Goal: Task Accomplishment & Management: Use online tool/utility

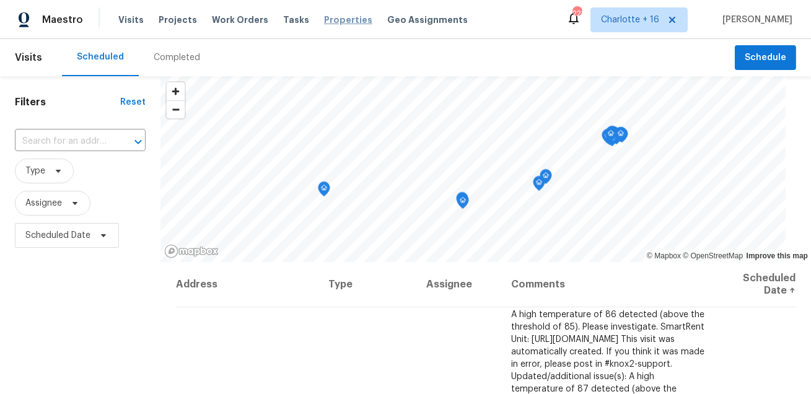
click at [334, 22] on span "Properties" at bounding box center [348, 20] width 48 height 12
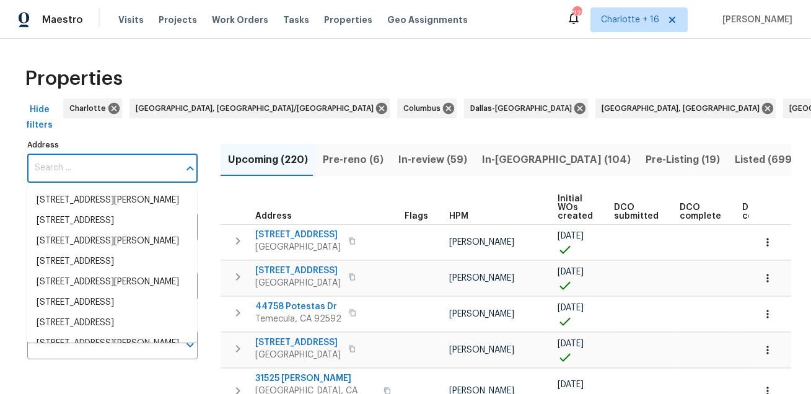
click at [144, 170] on input "Address" at bounding box center [103, 168] width 152 height 29
paste input "1014 Bahia Vista Dr"
type input "1014 Bahia Vista Dr"
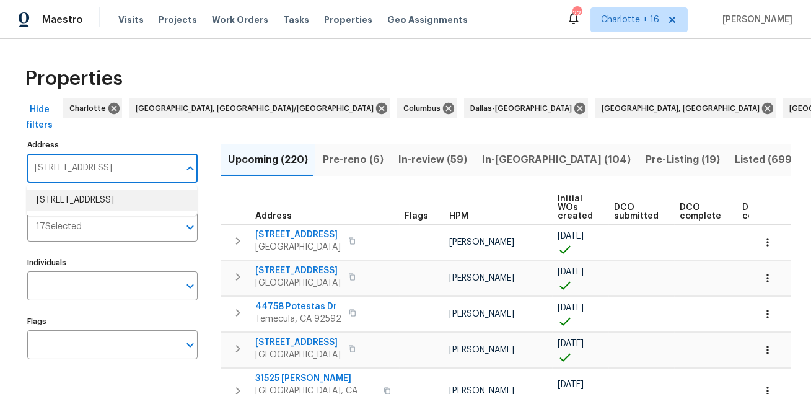
click at [116, 203] on li "1014 Bahia Vista Dr Richmond TX 77406" at bounding box center [112, 200] width 170 height 20
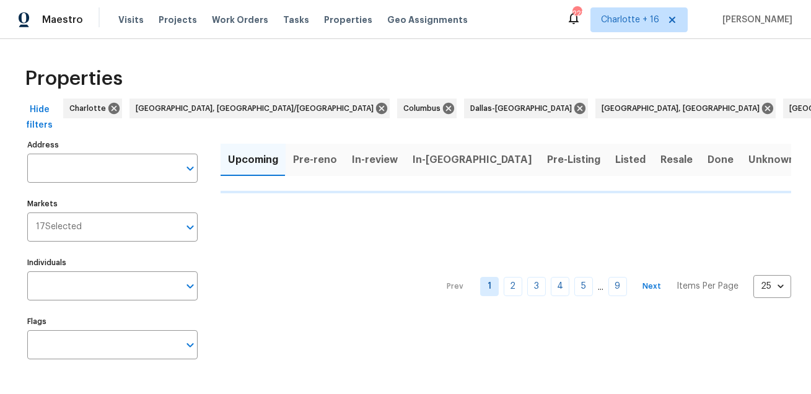
type input "1014 Bahia Vista Dr Richmond TX 77406"
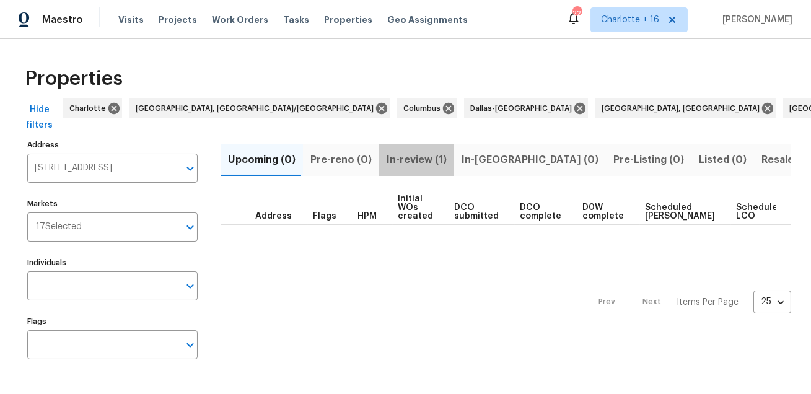
click at [423, 162] on span "In-review (1)" at bounding box center [416, 159] width 60 height 17
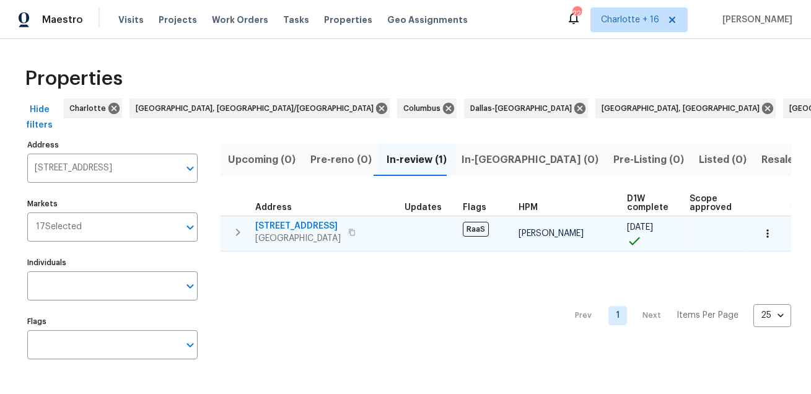
click at [300, 222] on span "1014 Bahia Vista Dr" at bounding box center [297, 226] width 85 height 12
click at [306, 227] on span "1014 Bahia Vista Dr" at bounding box center [297, 226] width 85 height 12
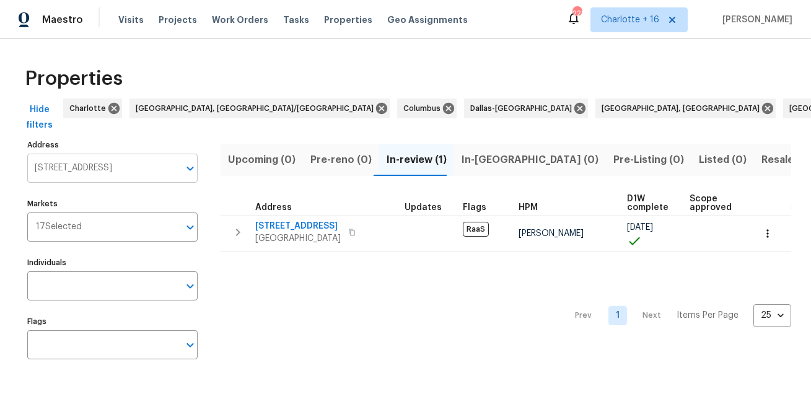
click at [95, 175] on input "1014 Bahia Vista Dr Richmond TX 77406" at bounding box center [103, 168] width 152 height 29
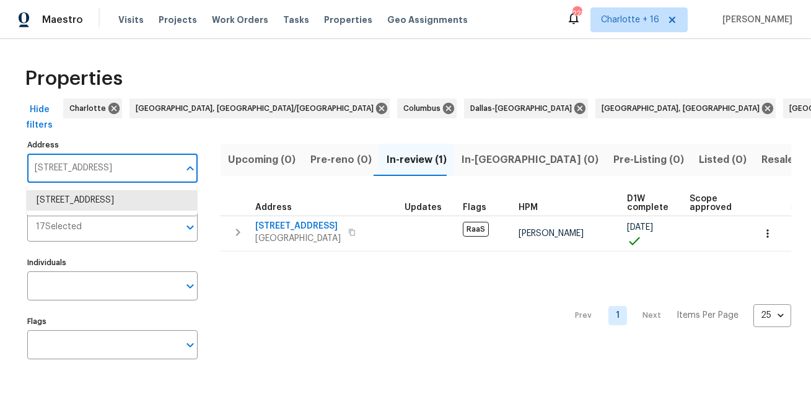
click at [95, 175] on input "1014 Bahia Vista Dr Richmond TX 77406" at bounding box center [103, 168] width 152 height 29
paste input "441 SE 20th Rd"
type input "1441 SE 20th Rd"
click at [92, 199] on li "1441 SE 20th Rd Homestead FL 33035" at bounding box center [112, 200] width 170 height 20
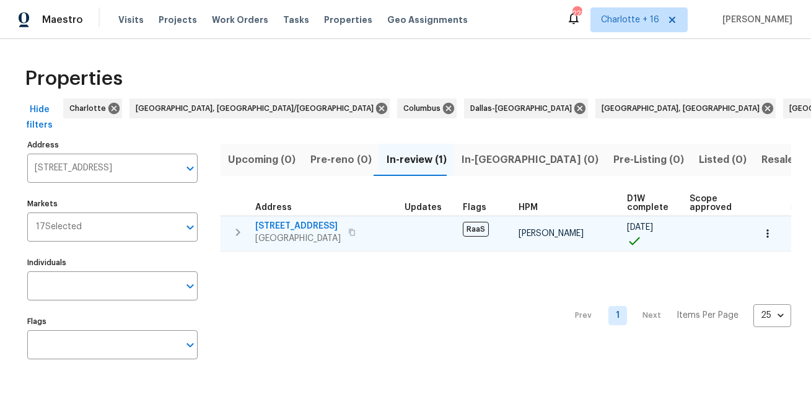
click at [285, 223] on span "1441 SE 20th Rd" at bounding box center [297, 226] width 85 height 12
click at [284, 223] on span "1441 SE 20th Rd" at bounding box center [297, 226] width 85 height 12
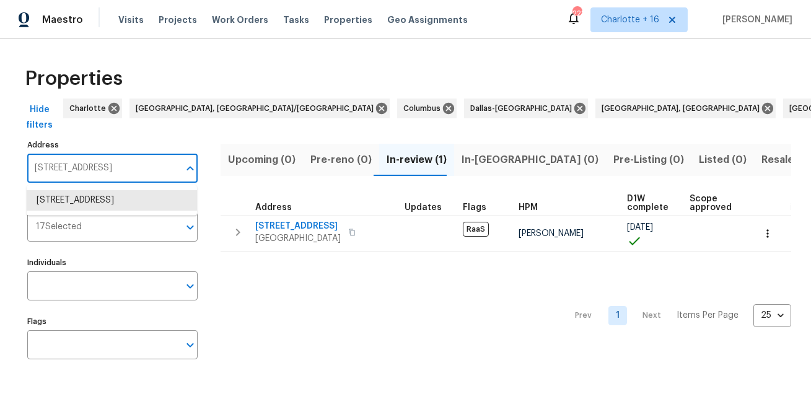
click at [115, 170] on input "1441 SE 20th Rd Homestead FL 33035" at bounding box center [103, 168] width 152 height 29
paste input "6359 Stonehurst Cir"
type input "6359 Stonehurst Cir"
click at [80, 204] on li "6359 Stonehurst Cir Lake Worth FL 33467" at bounding box center [112, 200] width 170 height 20
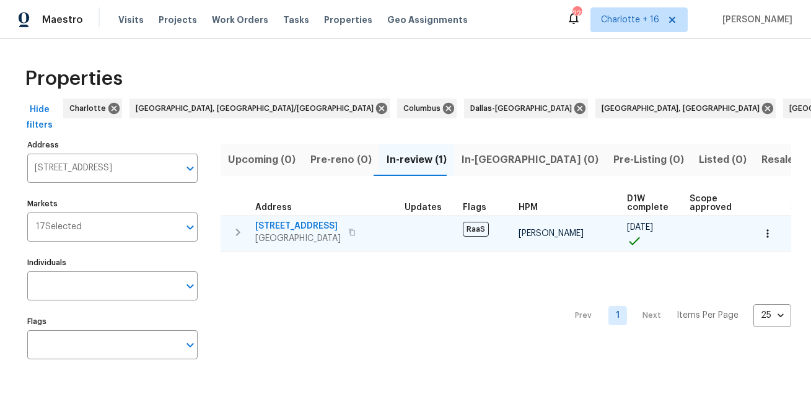
click at [285, 225] on span "6359 Stonehurst Cir" at bounding box center [297, 226] width 85 height 12
click at [282, 225] on span "6359 Stonehurst Cir" at bounding box center [297, 226] width 85 height 12
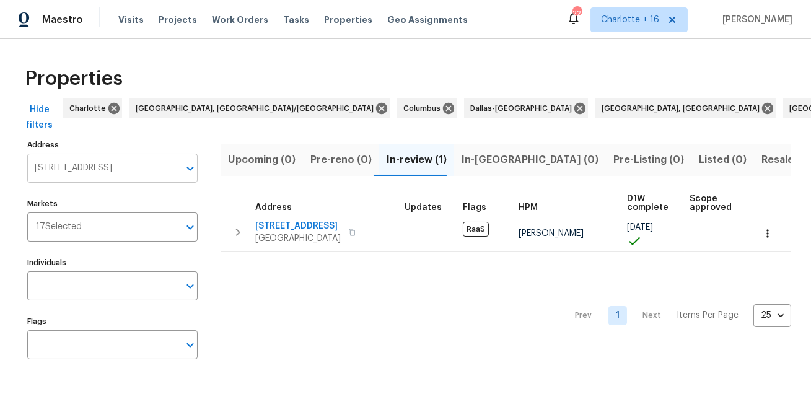
click at [128, 164] on input "6359 Stonehurst Cir Lake Worth FL 33467" at bounding box center [103, 168] width 152 height 29
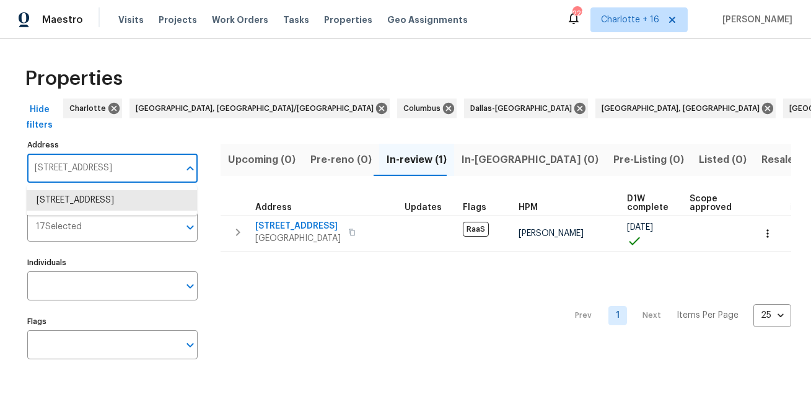
paste input "17619 Sequoia View Ln, Humble, TX 77346"
type input "17619 Sequoia View Ln, Humble, TX 77346"
click at [103, 207] on li "17619 Sequoia View Ln Humble TX 77346" at bounding box center [112, 200] width 170 height 20
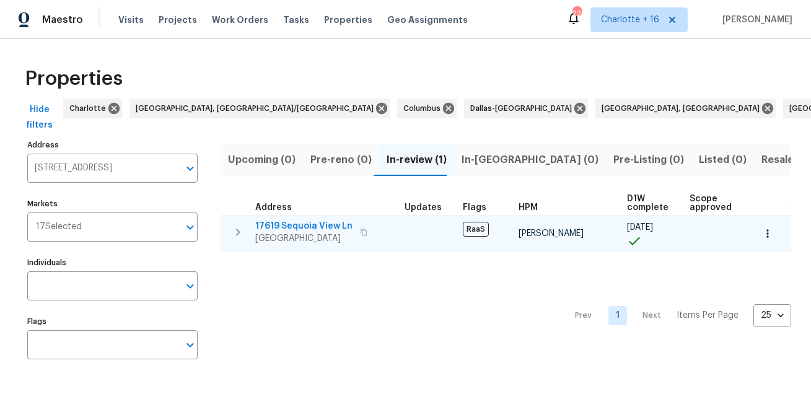
click at [268, 230] on span "17619 Sequoia View Ln" at bounding box center [303, 226] width 97 height 12
click at [320, 228] on span "17619 Sequoia View Ln" at bounding box center [303, 226] width 97 height 12
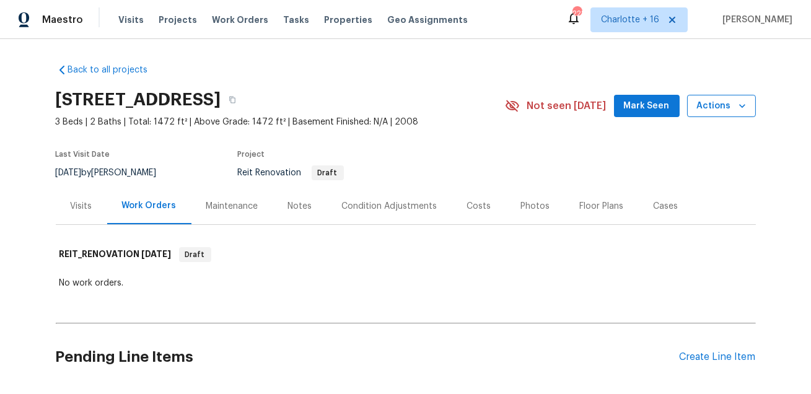
click at [744, 110] on icon "button" at bounding box center [742, 106] width 12 height 12
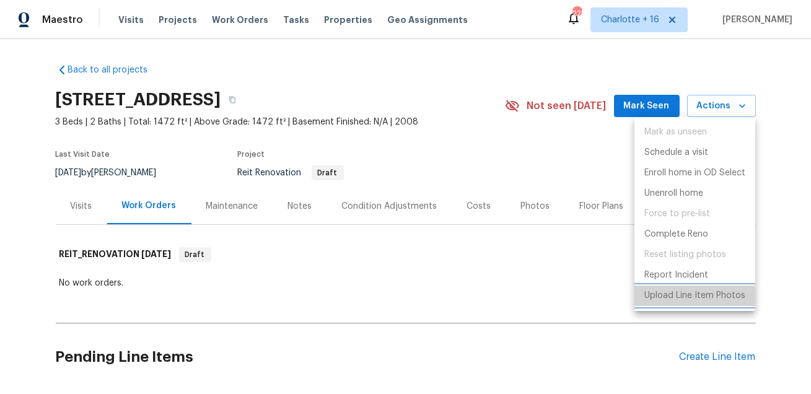
click at [668, 300] on p "Upload Line Item Photos" at bounding box center [694, 295] width 101 height 13
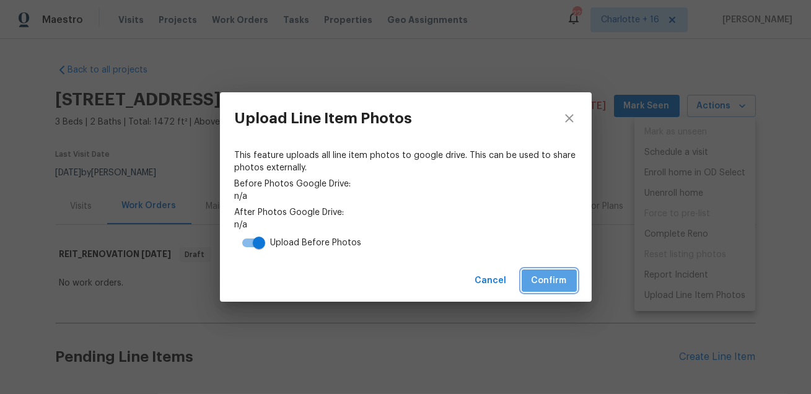
click at [541, 272] on button "Confirm" at bounding box center [548, 280] width 55 height 23
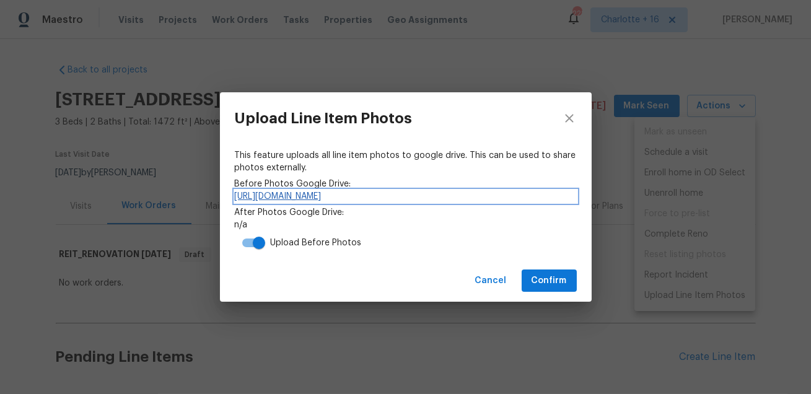
click at [385, 194] on link "https://drive.google.com/drive/folders/1MvmGKRPCrQmgxSbxSjsY1ZoYVbzBH1S8" at bounding box center [406, 196] width 342 height 12
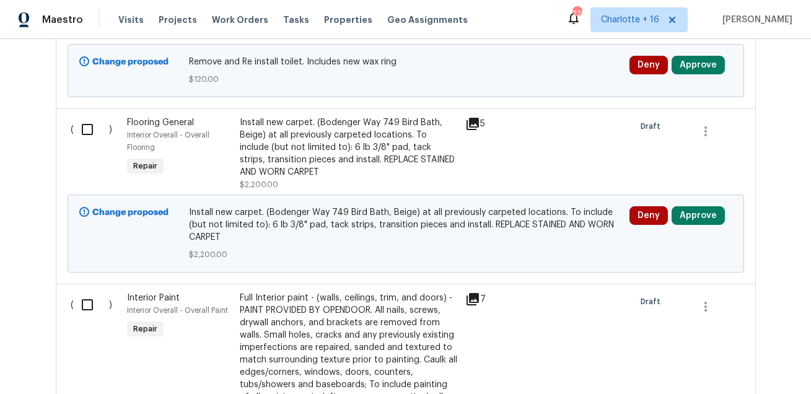
scroll to position [4144, 0]
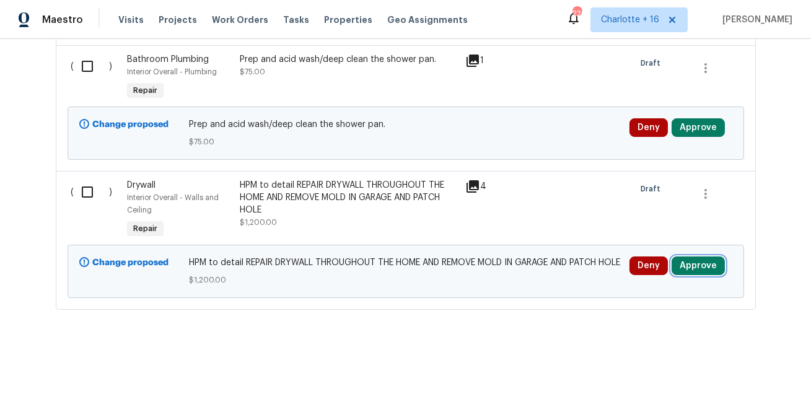
click at [687, 257] on button "Approve" at bounding box center [697, 265] width 53 height 19
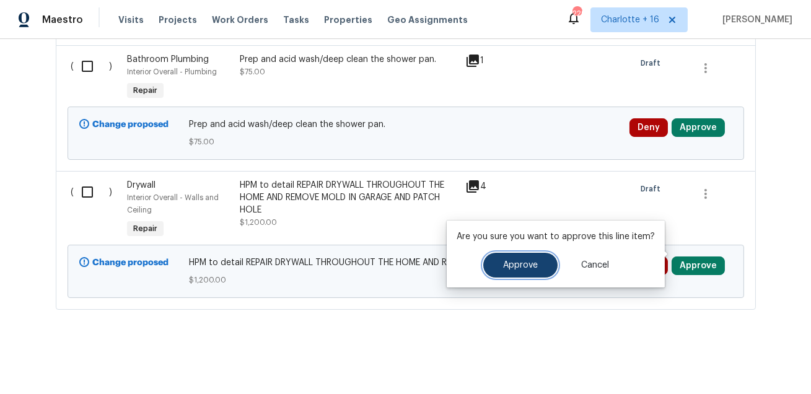
click at [495, 271] on button "Approve" at bounding box center [520, 265] width 74 height 25
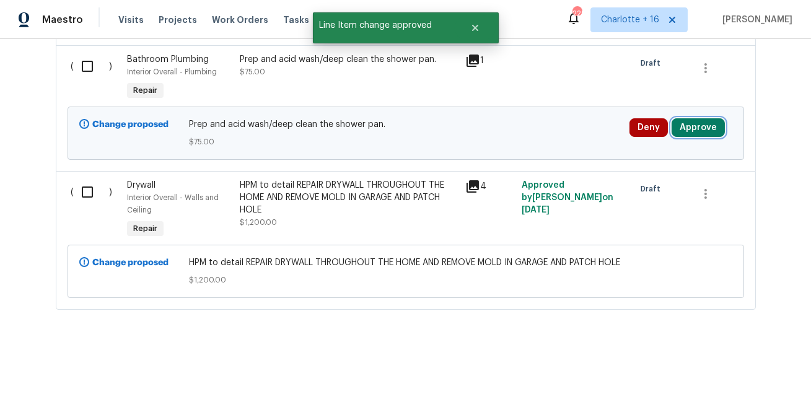
click at [692, 118] on button "Approve" at bounding box center [697, 127] width 53 height 19
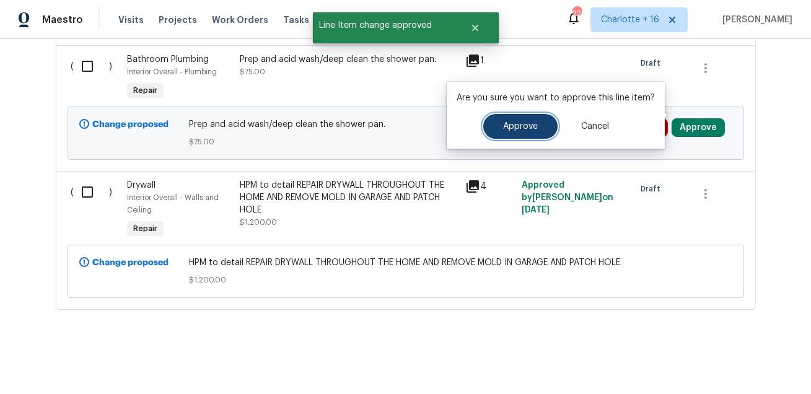
click at [510, 133] on button "Approve" at bounding box center [520, 126] width 74 height 25
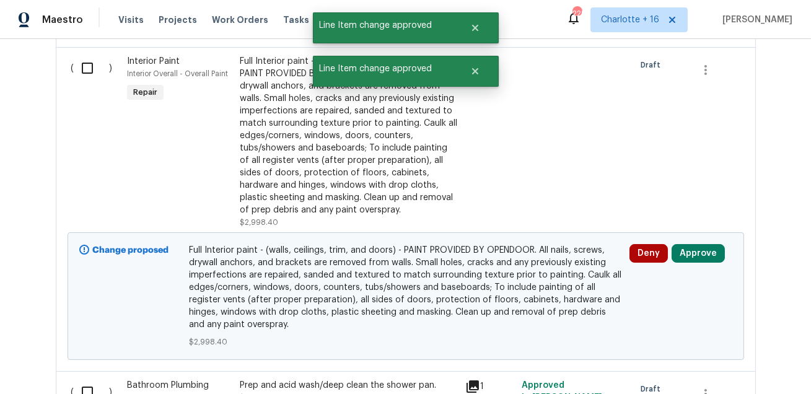
scroll to position [3795, 0]
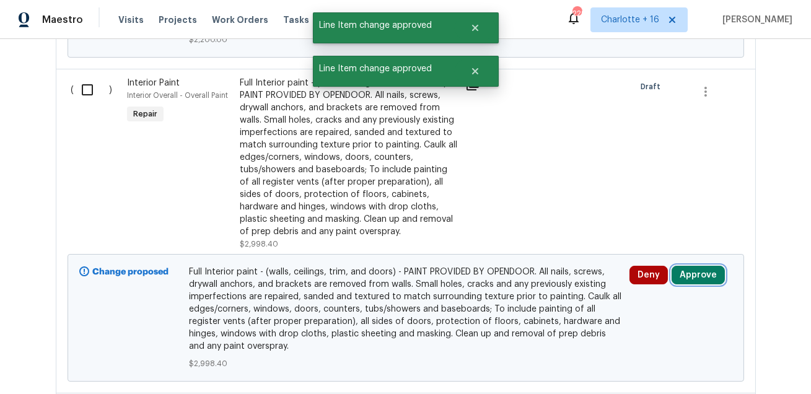
click at [694, 266] on button "Approve" at bounding box center [697, 275] width 53 height 19
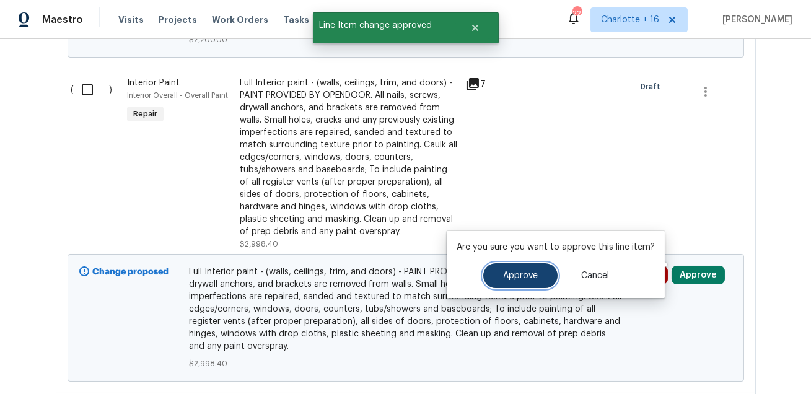
click at [536, 276] on button "Approve" at bounding box center [520, 275] width 74 height 25
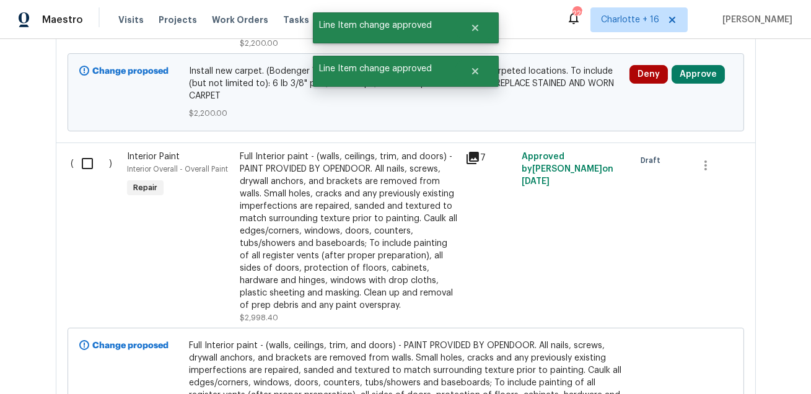
scroll to position [3622, 0]
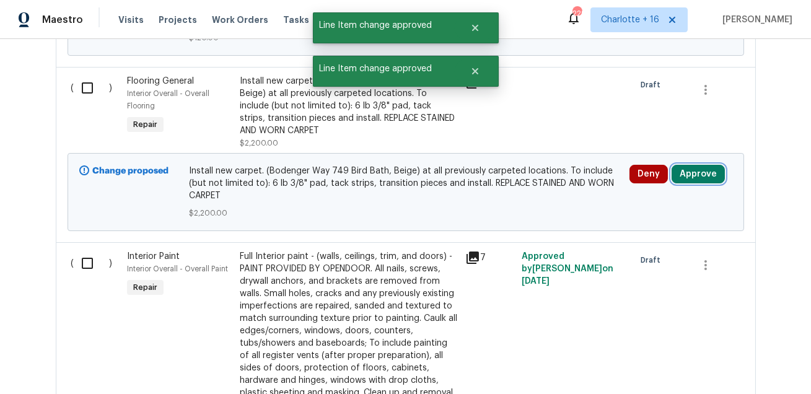
click at [691, 165] on button "Approve" at bounding box center [697, 174] width 53 height 19
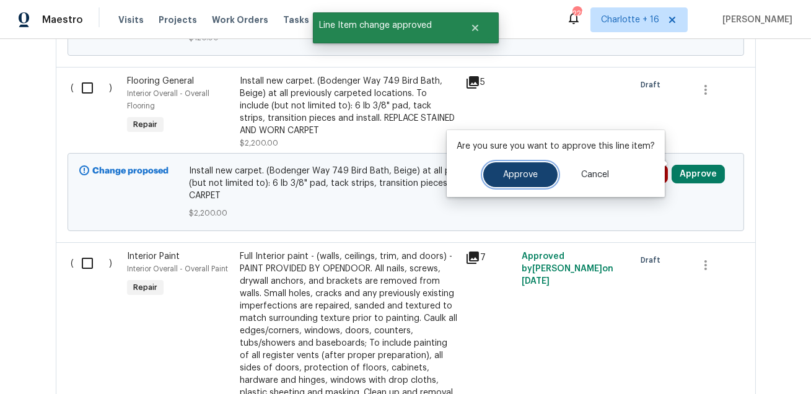
click at [508, 176] on span "Approve" at bounding box center [520, 174] width 35 height 9
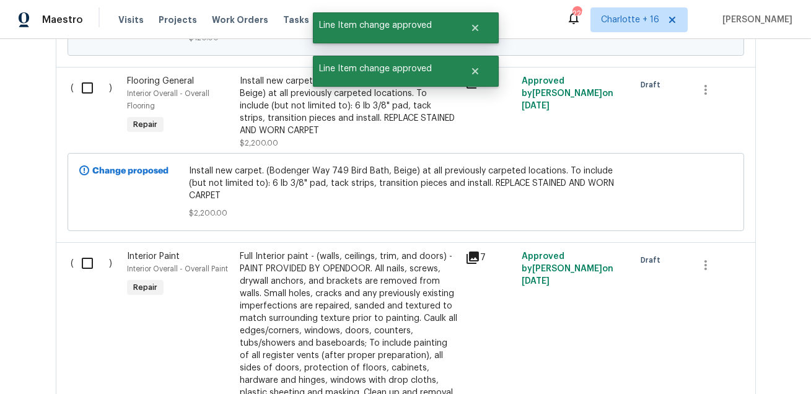
scroll to position [3403, 0]
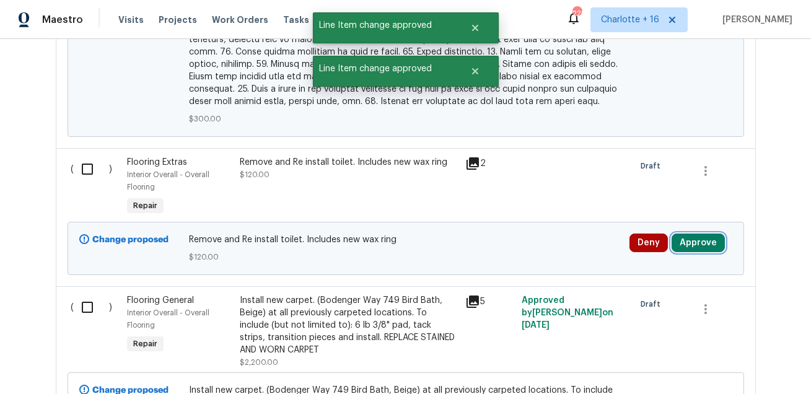
click at [697, 233] on button "Approve" at bounding box center [697, 242] width 53 height 19
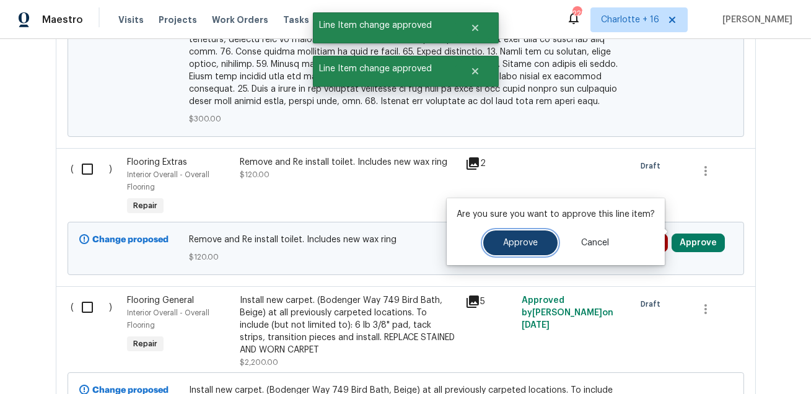
click at [516, 246] on span "Approve" at bounding box center [520, 242] width 35 height 9
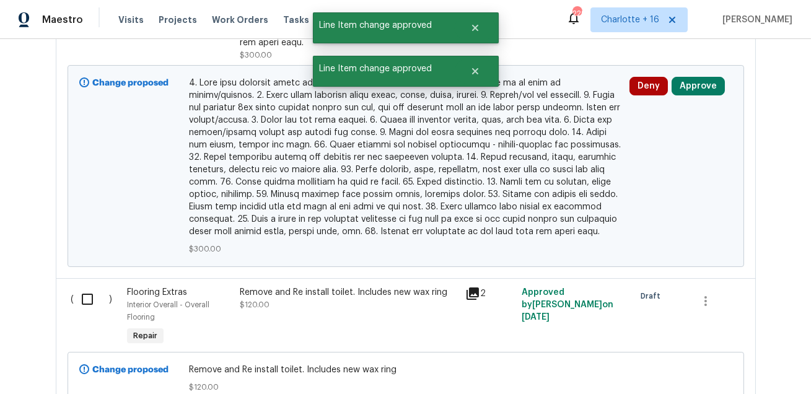
scroll to position [3241, 0]
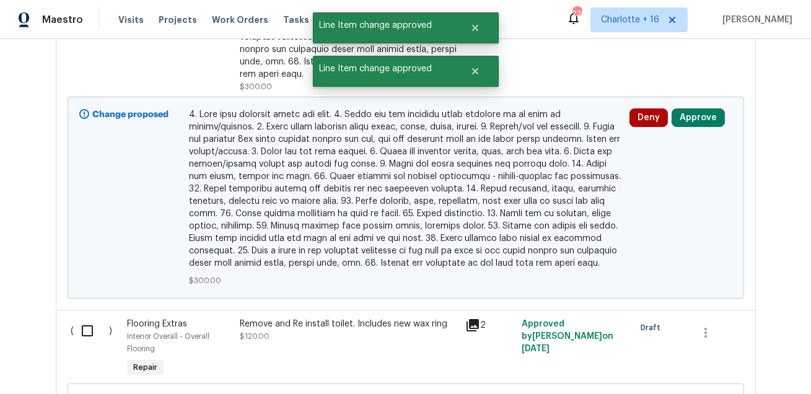
click at [689, 115] on div "Deny Approve" at bounding box center [680, 198] width 110 height 186
click at [691, 108] on button "Approve" at bounding box center [697, 117] width 53 height 19
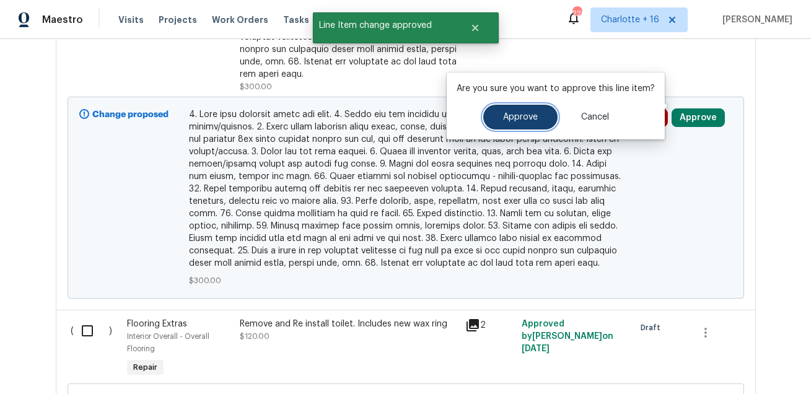
click at [486, 125] on button "Approve" at bounding box center [520, 117] width 74 height 25
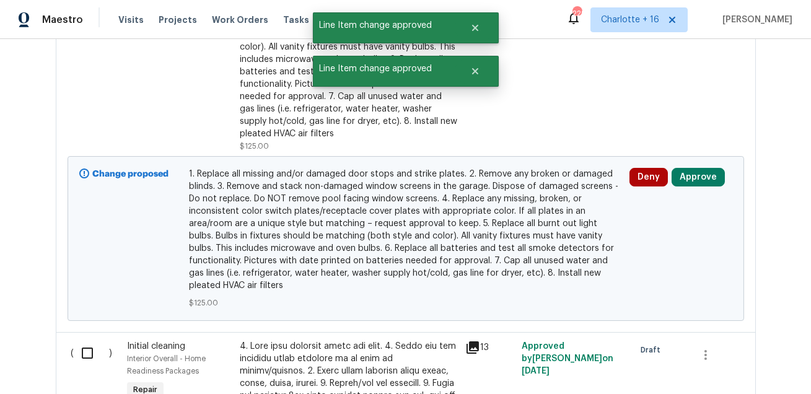
scroll to position [2599, 0]
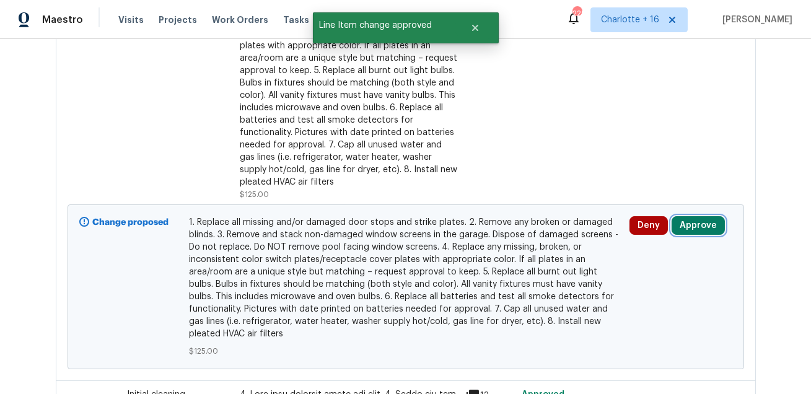
click at [707, 225] on button "Approve" at bounding box center [697, 225] width 53 height 19
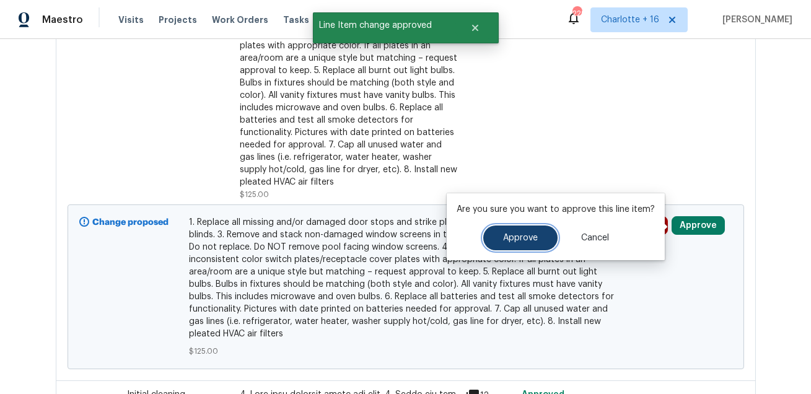
click at [503, 233] on span "Approve" at bounding box center [520, 237] width 35 height 9
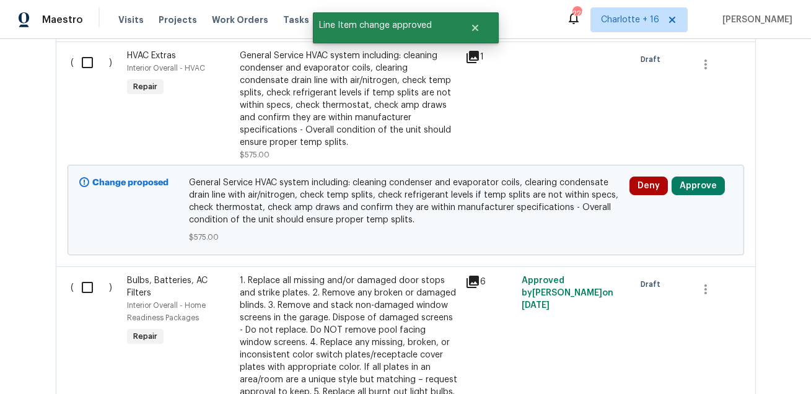
scroll to position [2270, 0]
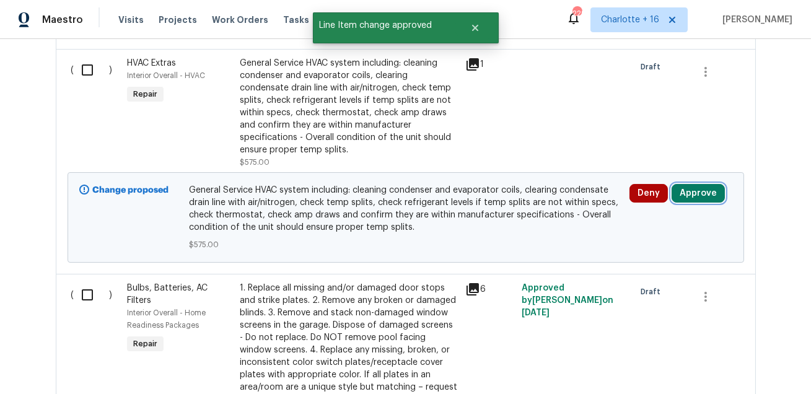
click at [702, 198] on button "Approve" at bounding box center [697, 193] width 53 height 19
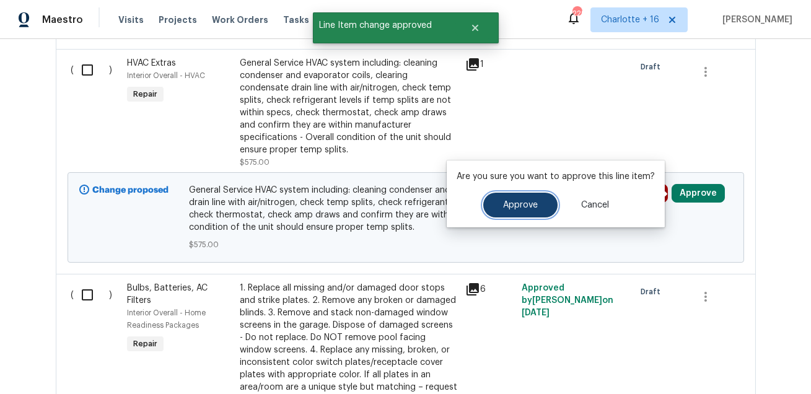
click at [504, 201] on span "Approve" at bounding box center [520, 205] width 35 height 9
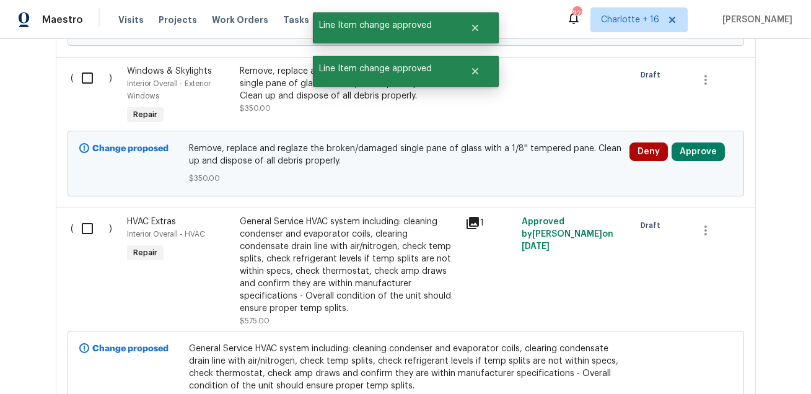
scroll to position [2086, 0]
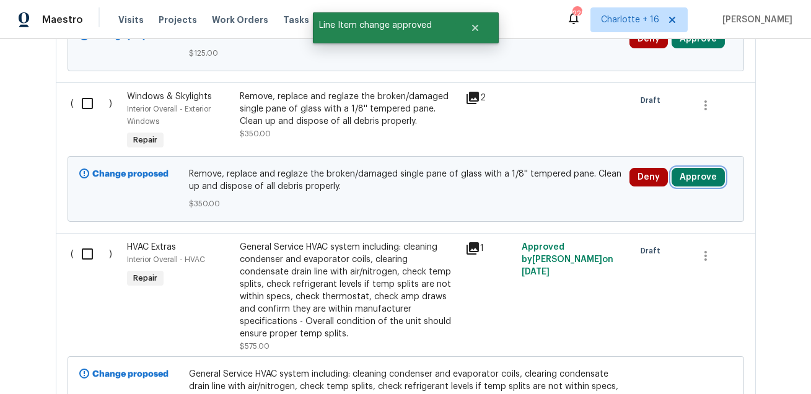
click at [710, 183] on button "Approve" at bounding box center [697, 177] width 53 height 19
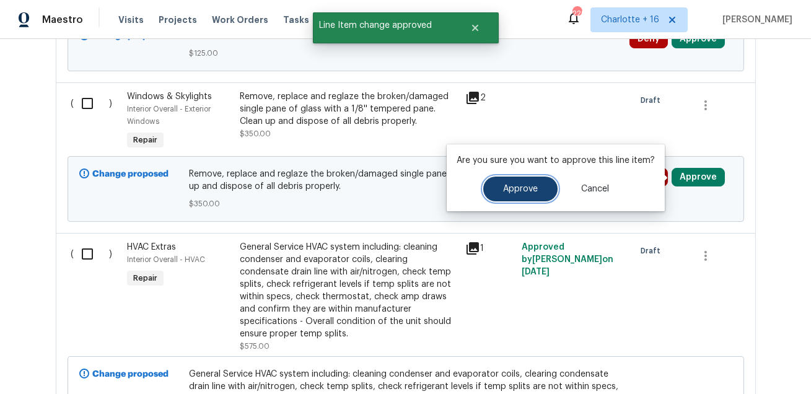
click at [491, 198] on button "Approve" at bounding box center [520, 188] width 74 height 25
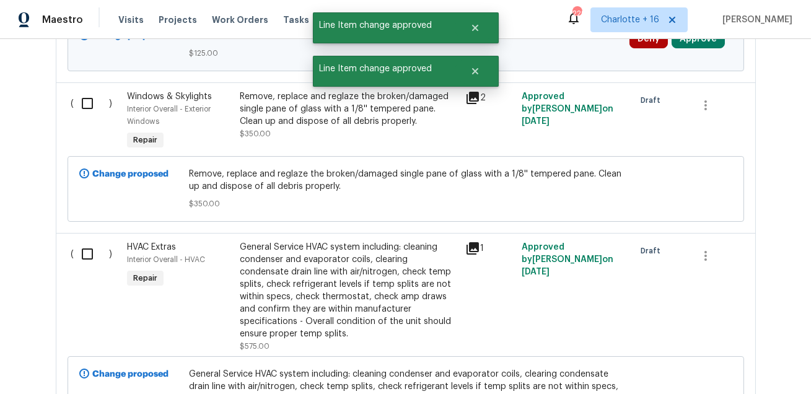
scroll to position [1954, 0]
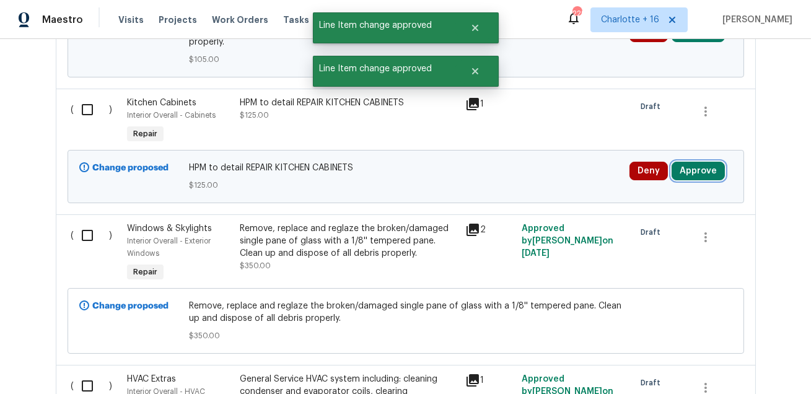
click at [692, 172] on button "Approve" at bounding box center [697, 171] width 53 height 19
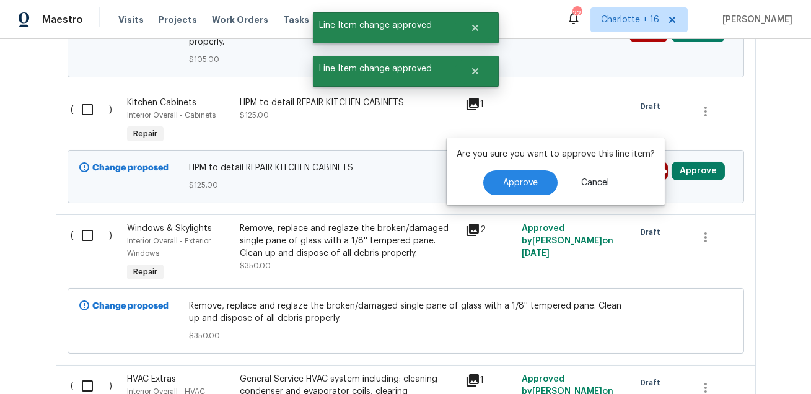
click at [504, 167] on div "Are you sure you want to approve this line item? Approve Cancel" at bounding box center [555, 171] width 218 height 67
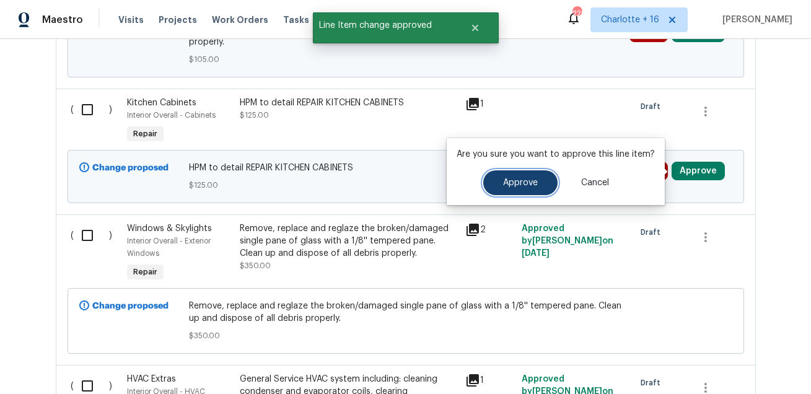
click at [505, 171] on button "Approve" at bounding box center [520, 182] width 74 height 25
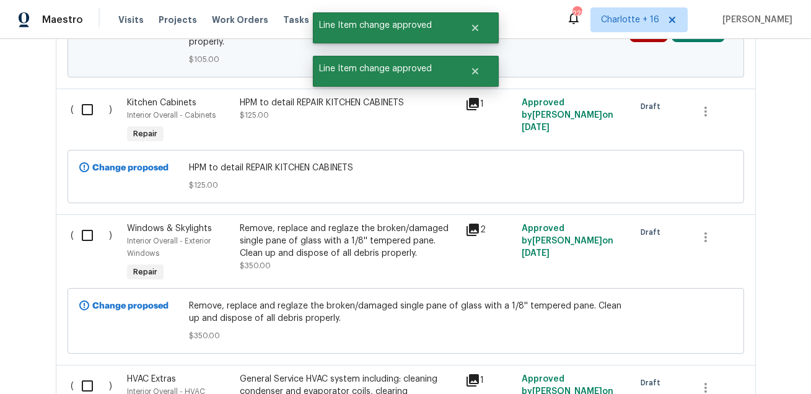
scroll to position [1874, 0]
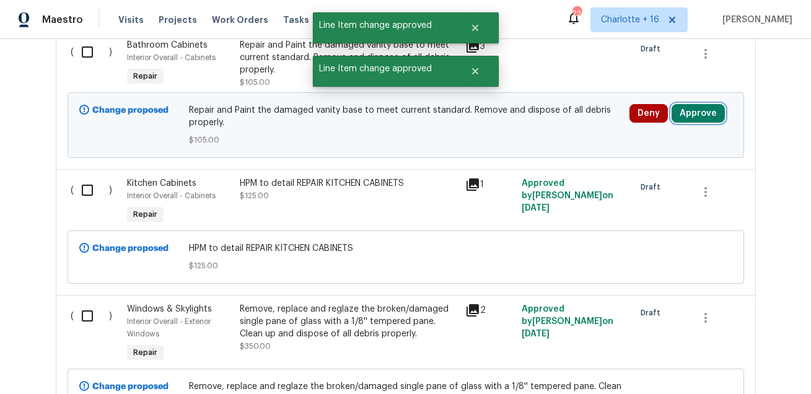
click at [690, 116] on button "Approve" at bounding box center [697, 113] width 53 height 19
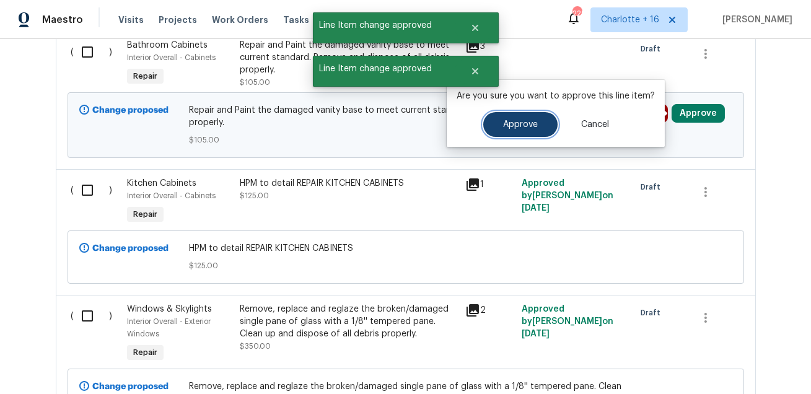
click at [503, 129] on button "Approve" at bounding box center [520, 124] width 74 height 25
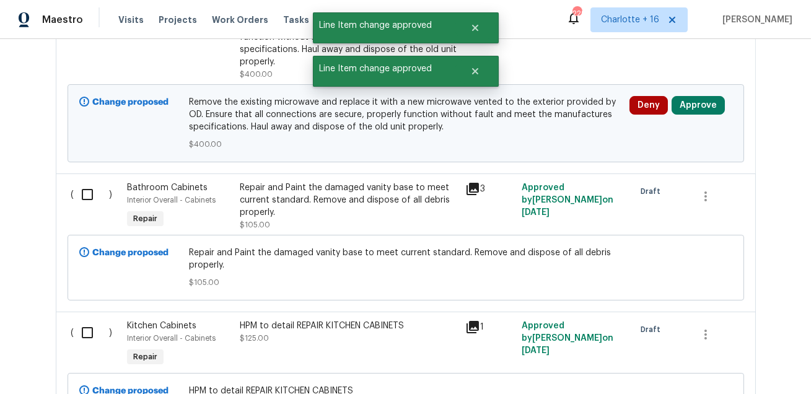
scroll to position [1660, 0]
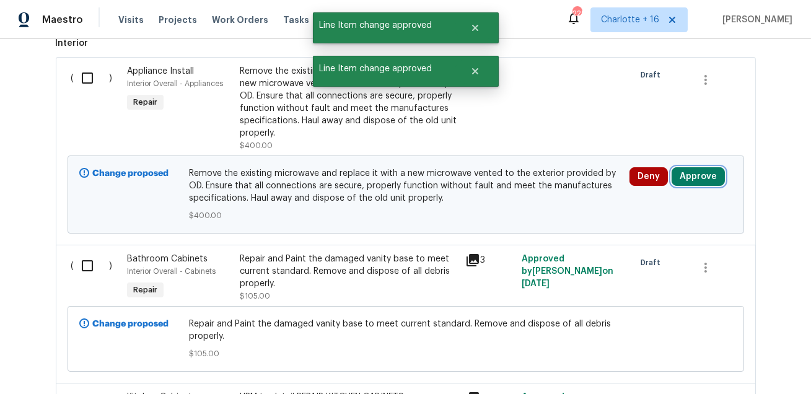
click at [697, 174] on button "Approve" at bounding box center [697, 176] width 53 height 19
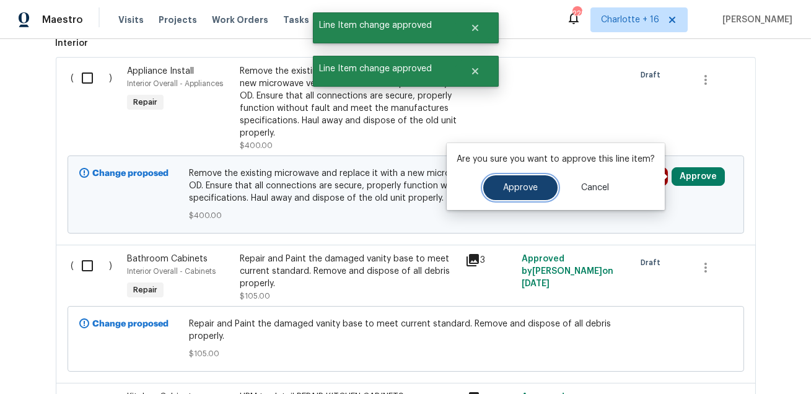
click at [520, 188] on span "Approve" at bounding box center [520, 187] width 35 height 9
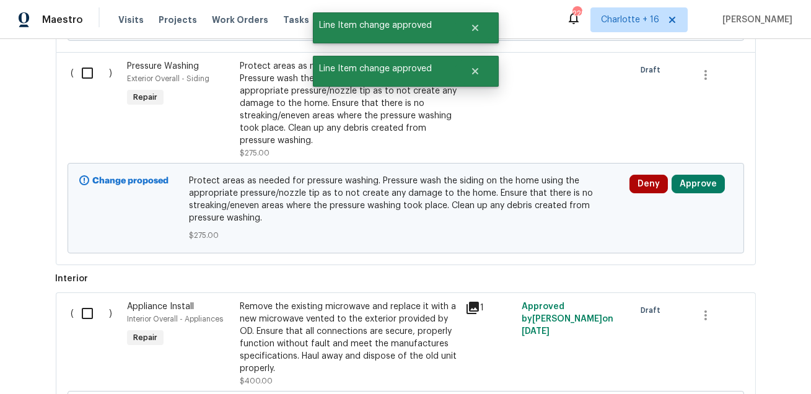
scroll to position [1403, 0]
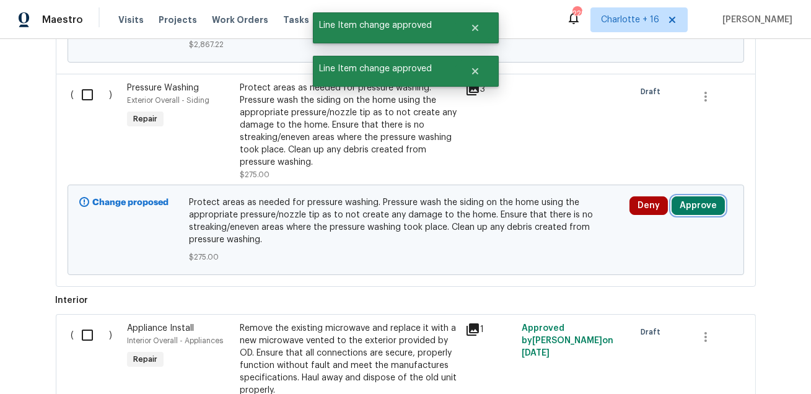
click at [698, 209] on button "Approve" at bounding box center [697, 205] width 53 height 19
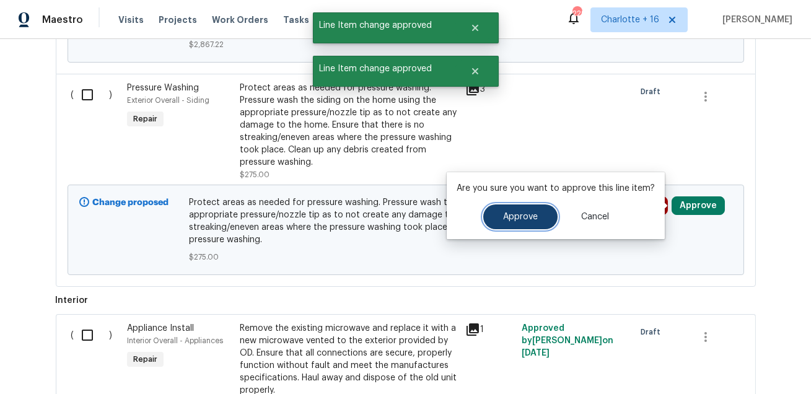
click at [493, 211] on button "Approve" at bounding box center [520, 216] width 74 height 25
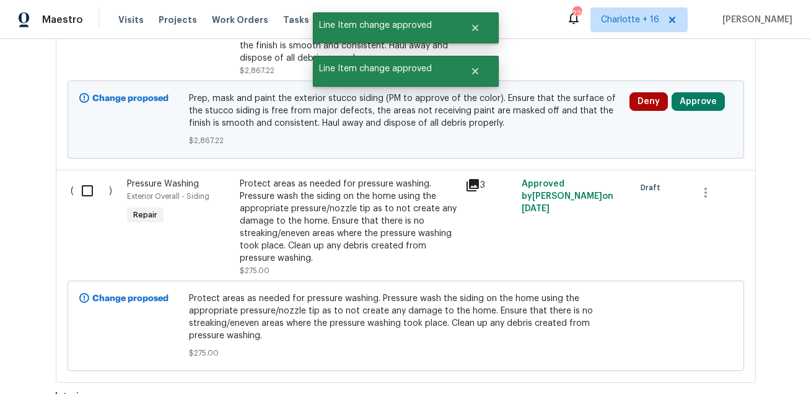
scroll to position [1225, 0]
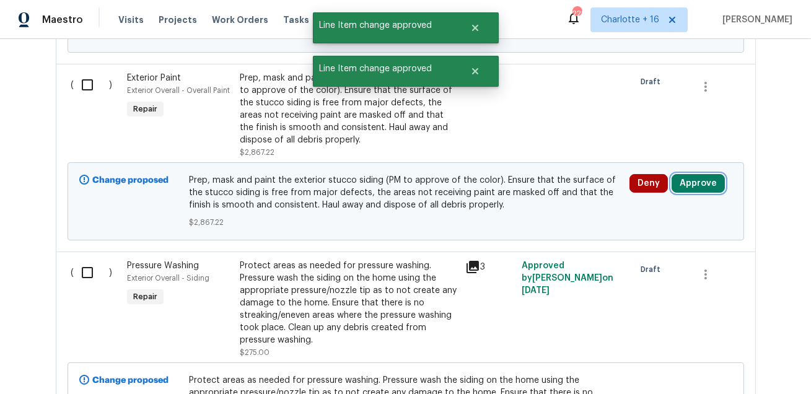
click at [697, 181] on button "Approve" at bounding box center [697, 183] width 53 height 19
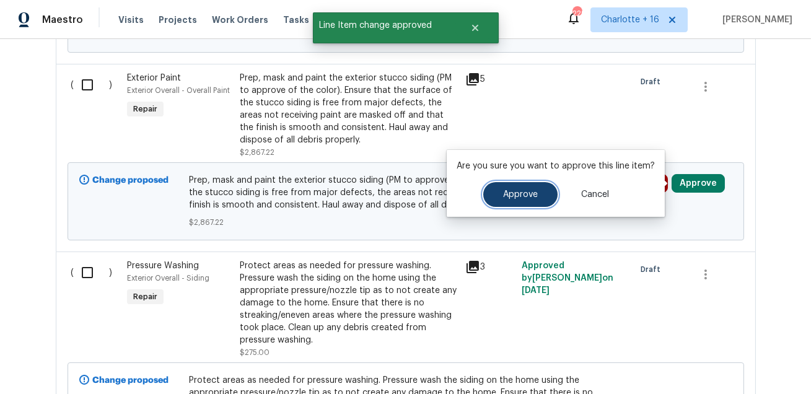
click at [531, 201] on button "Approve" at bounding box center [520, 194] width 74 height 25
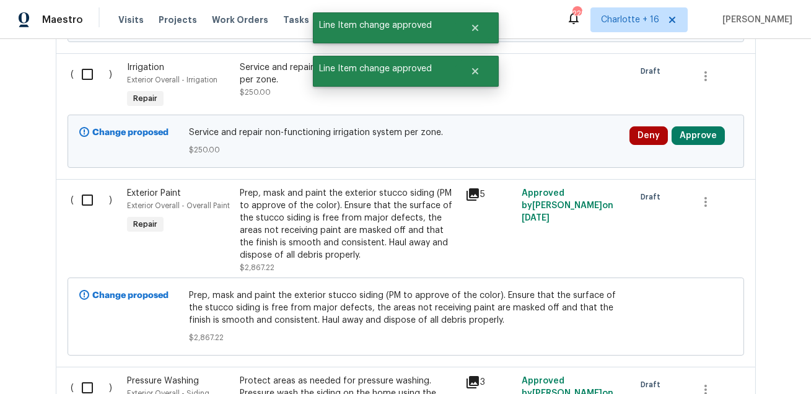
scroll to position [1108, 0]
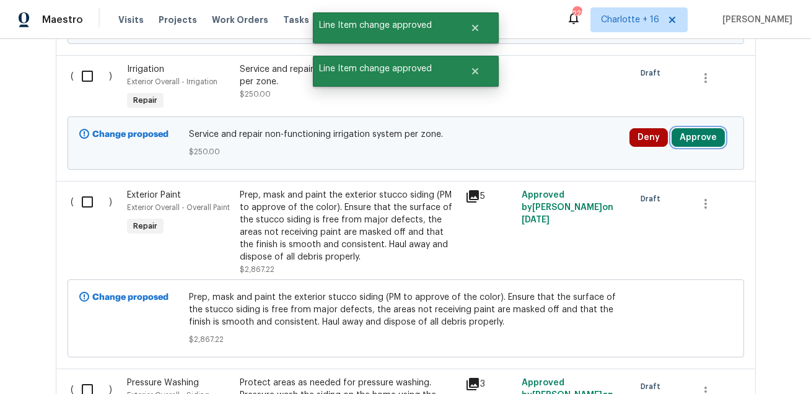
click at [701, 139] on button "Approve" at bounding box center [697, 137] width 53 height 19
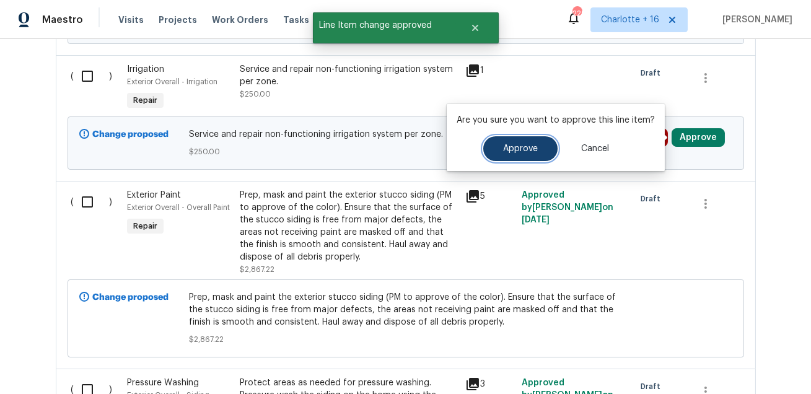
click at [503, 149] on span "Approve" at bounding box center [520, 148] width 35 height 9
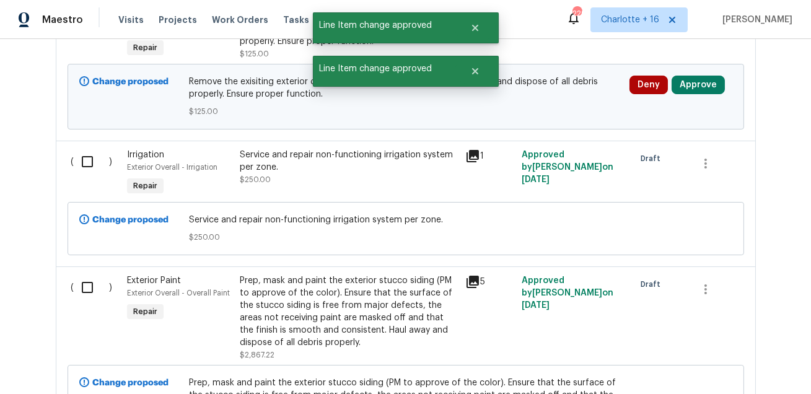
scroll to position [972, 0]
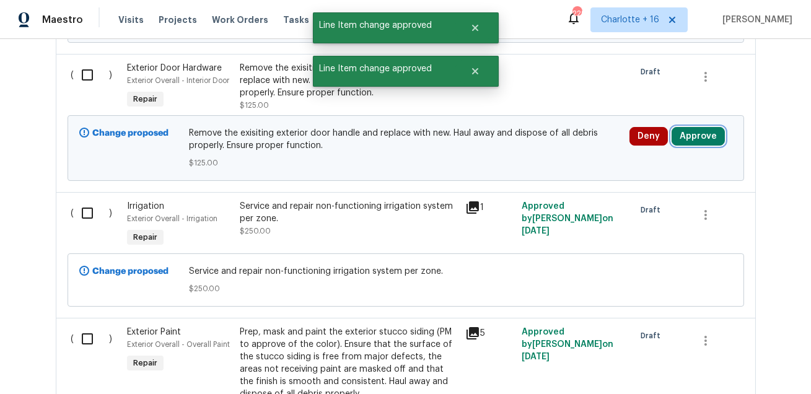
click at [683, 137] on button "Approve" at bounding box center [697, 136] width 53 height 19
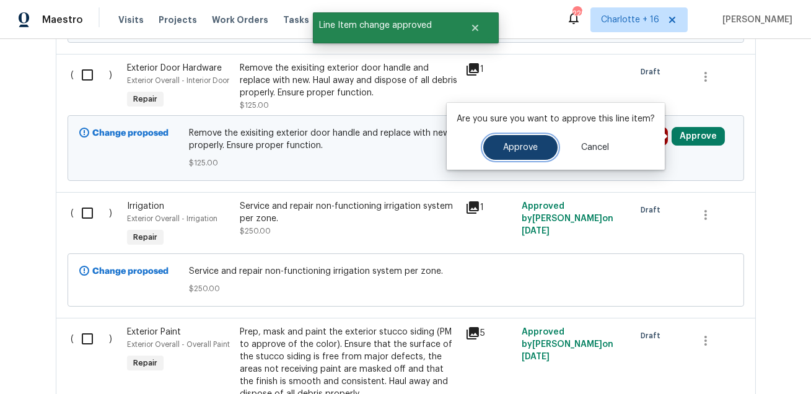
click at [503, 150] on span "Approve" at bounding box center [520, 147] width 35 height 9
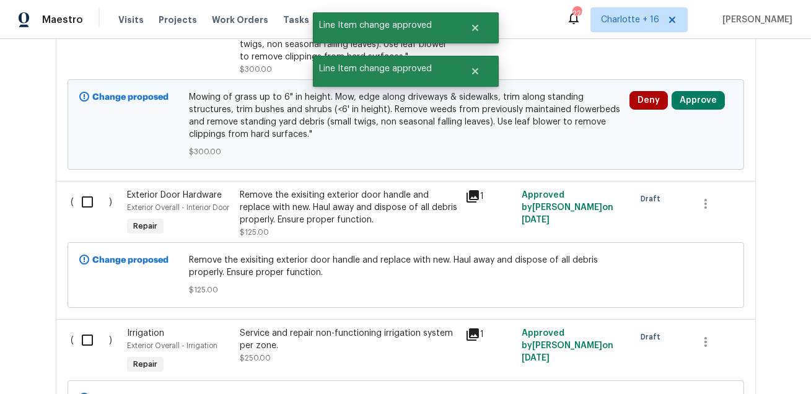
scroll to position [835, 0]
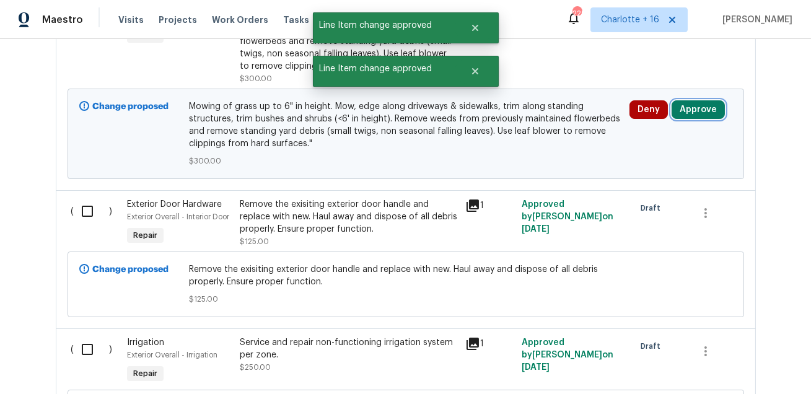
click at [706, 110] on button "Approve" at bounding box center [697, 109] width 53 height 19
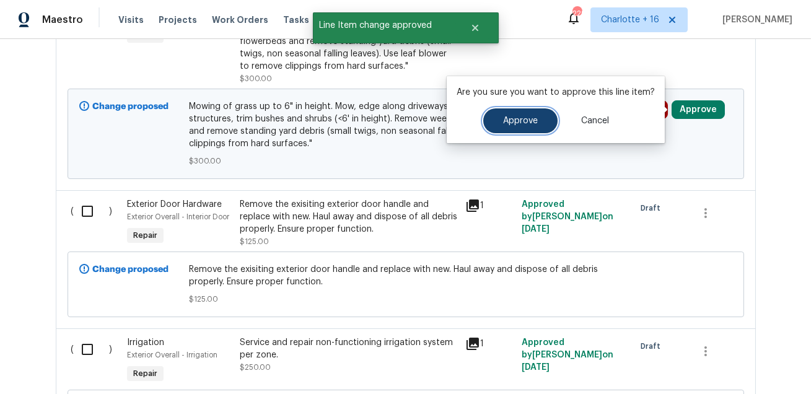
click at [516, 124] on span "Approve" at bounding box center [520, 120] width 35 height 9
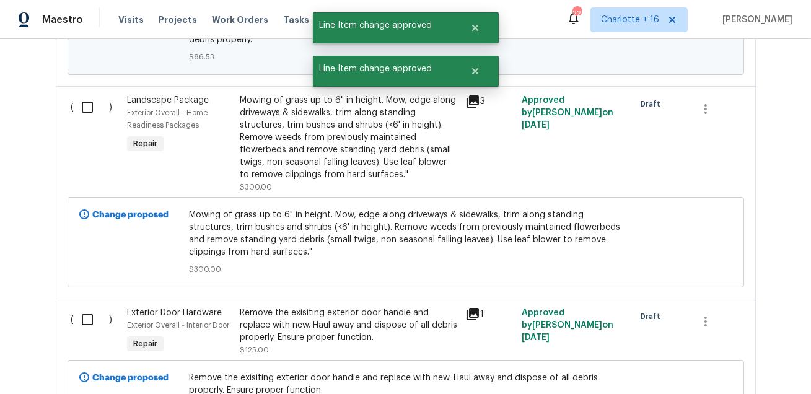
scroll to position [639, 0]
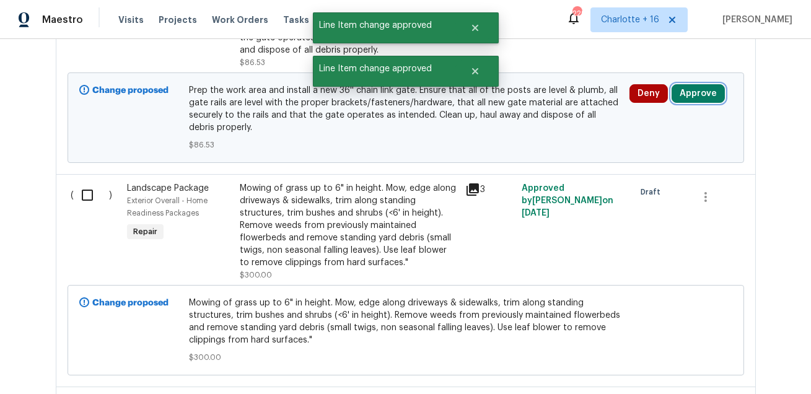
click at [694, 96] on button "Approve" at bounding box center [697, 93] width 53 height 19
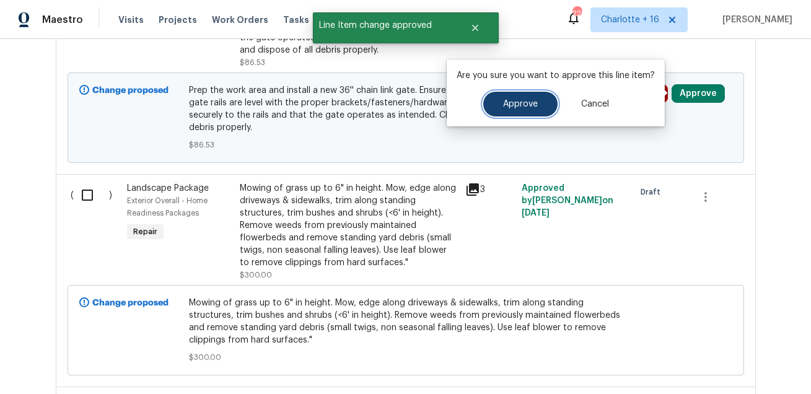
click at [524, 110] on button "Approve" at bounding box center [520, 104] width 74 height 25
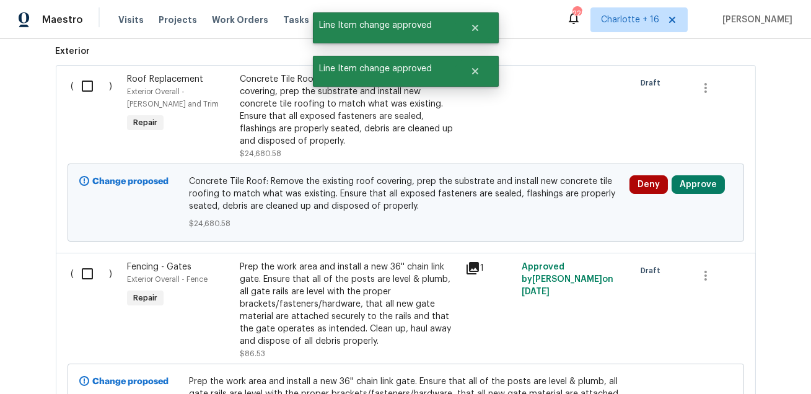
scroll to position [289, 0]
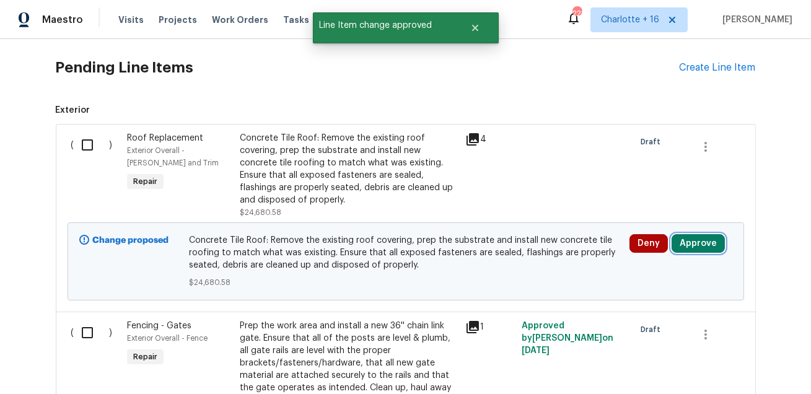
click at [700, 244] on button "Approve" at bounding box center [697, 243] width 53 height 19
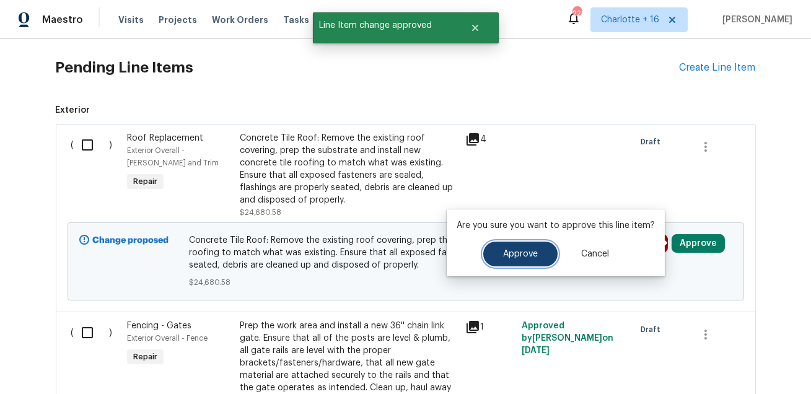
click at [505, 250] on span "Approve" at bounding box center [520, 254] width 35 height 9
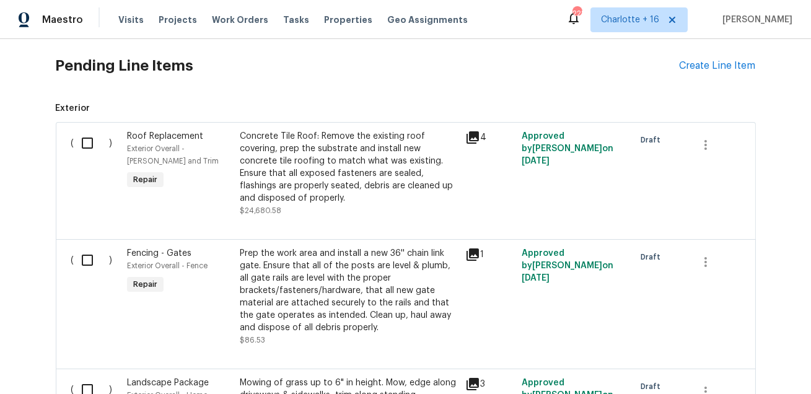
scroll to position [0, 0]
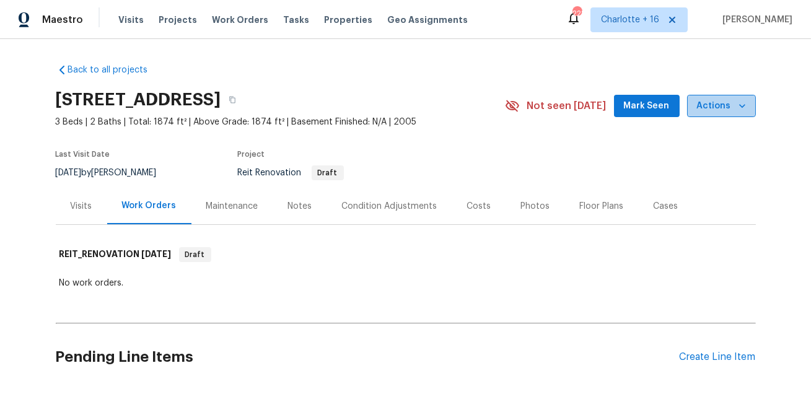
click at [738, 107] on icon "button" at bounding box center [742, 106] width 12 height 12
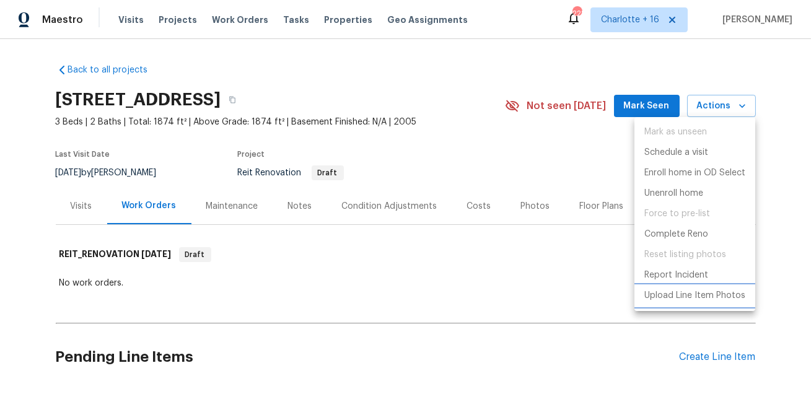
click at [663, 296] on p "Upload Line Item Photos" at bounding box center [694, 295] width 101 height 13
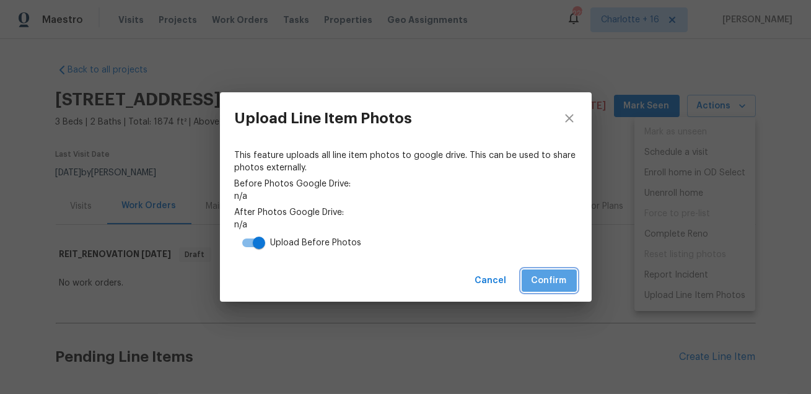
click at [544, 277] on span "Confirm" at bounding box center [548, 280] width 35 height 15
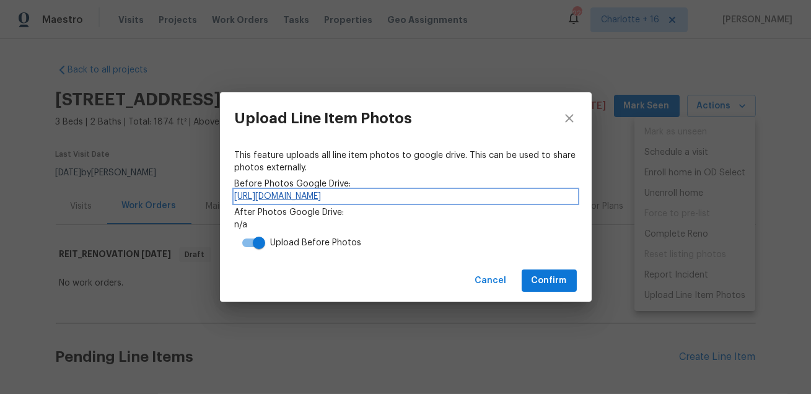
click at [443, 196] on link "https://drive.google.com/drive/folders/1kpfZIj5pUQv42XJh8rd4Ec7fYpPBXC35" at bounding box center [406, 196] width 342 height 12
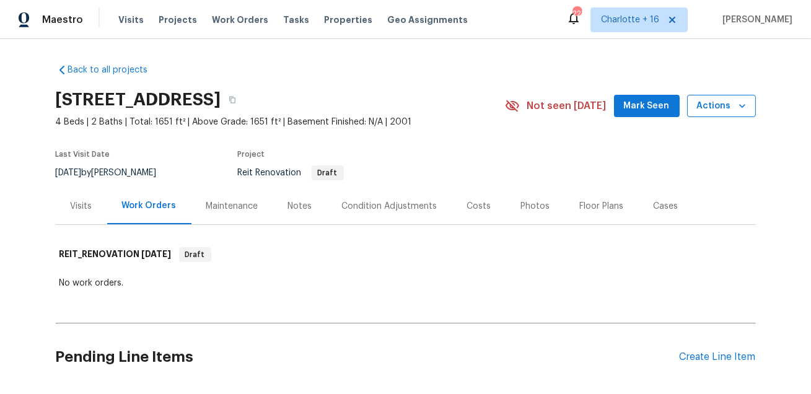
click at [745, 110] on icon "button" at bounding box center [742, 106] width 12 height 12
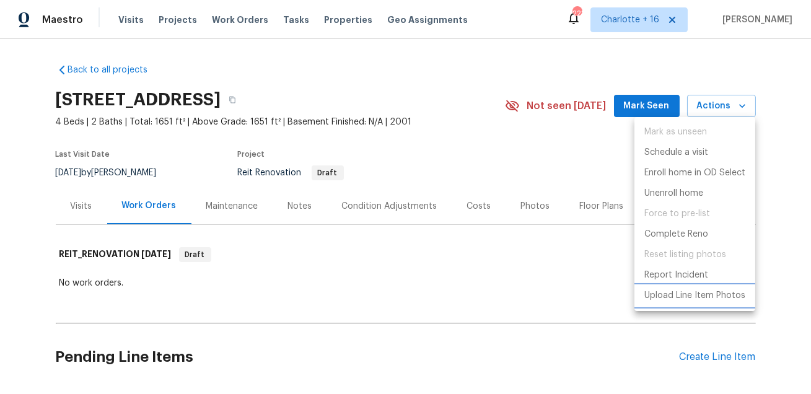
click at [675, 295] on p "Upload Line Item Photos" at bounding box center [694, 295] width 101 height 13
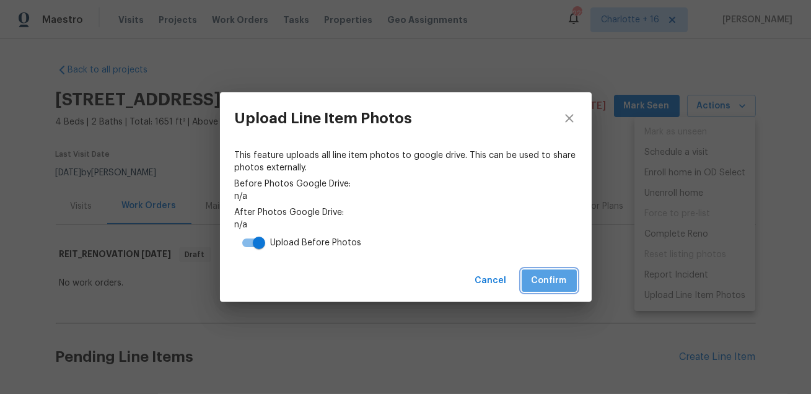
click at [539, 276] on span "Confirm" at bounding box center [548, 280] width 35 height 15
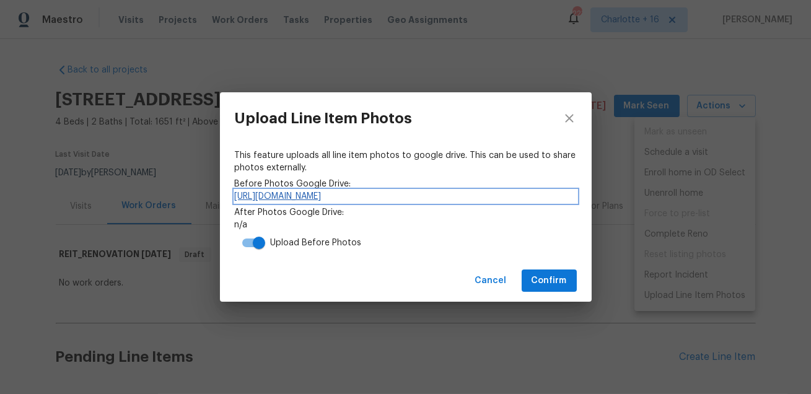
click at [348, 192] on link "[URL][DOMAIN_NAME]" at bounding box center [406, 196] width 342 height 12
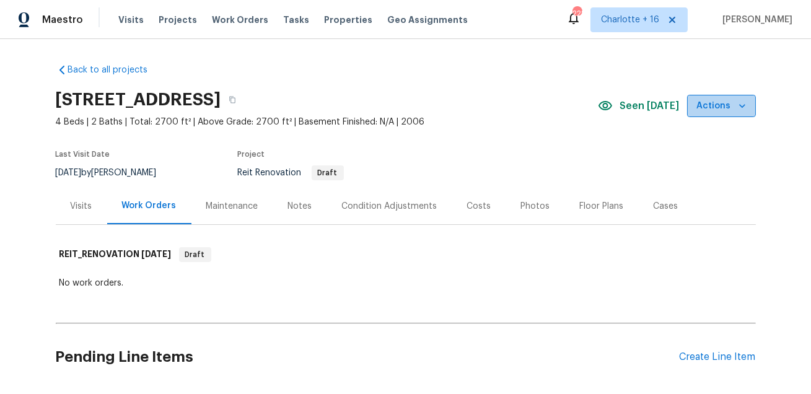
click at [739, 108] on icon "button" at bounding box center [742, 106] width 12 height 12
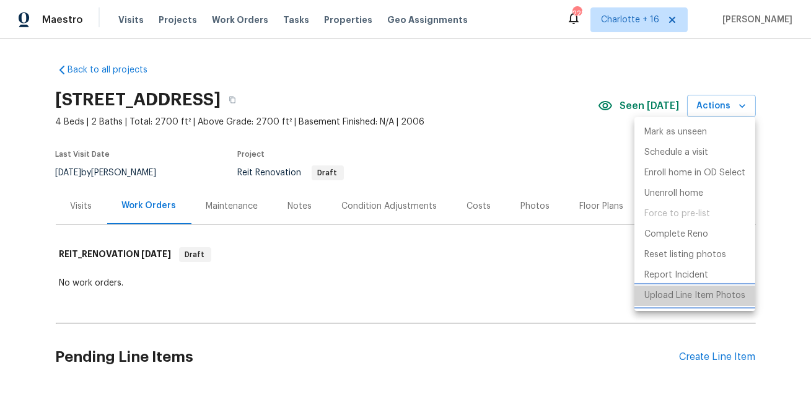
click at [659, 294] on p "Upload Line Item Photos" at bounding box center [694, 295] width 101 height 13
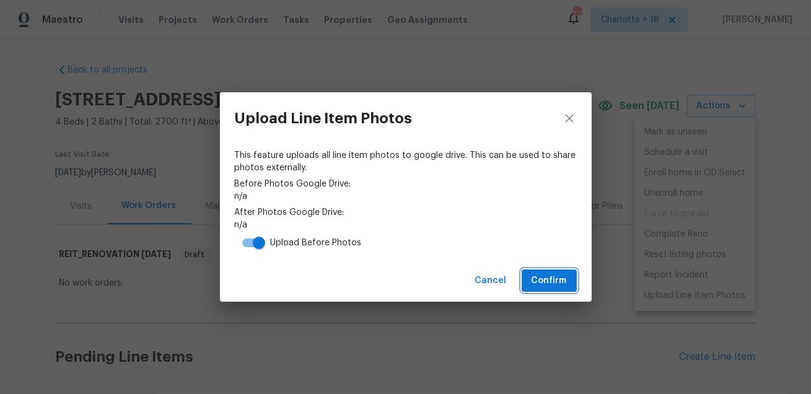
click at [533, 276] on span "Confirm" at bounding box center [548, 280] width 35 height 15
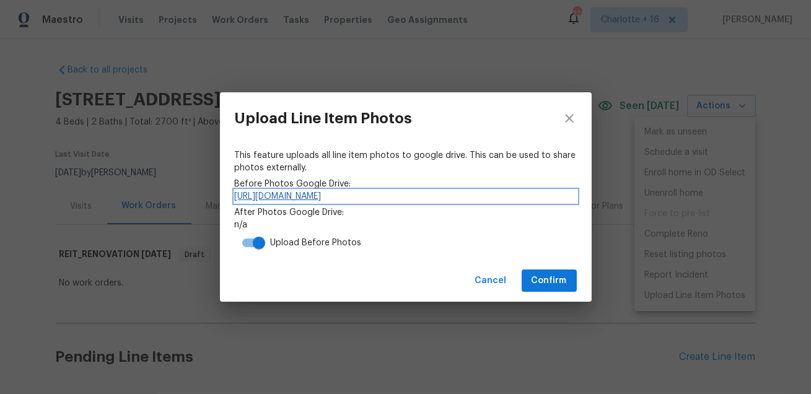
click at [311, 198] on link "https://drive.google.com/drive/folders/1UFSDGs7BGr97aBSILRvXTSMKlEzs-Z3F" at bounding box center [406, 196] width 342 height 12
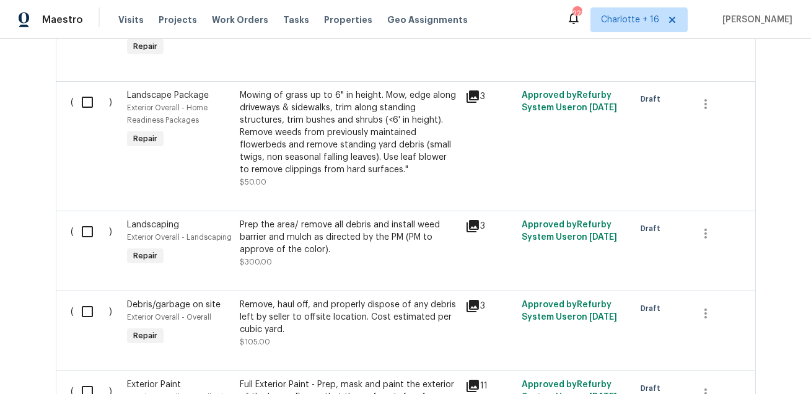
scroll to position [398, 0]
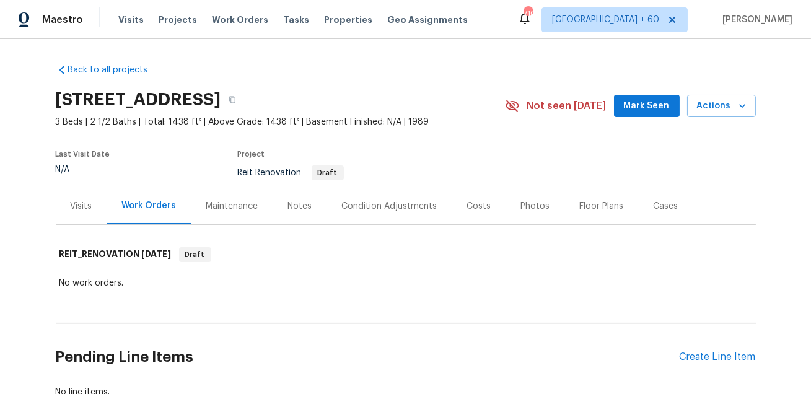
scroll to position [87, 0]
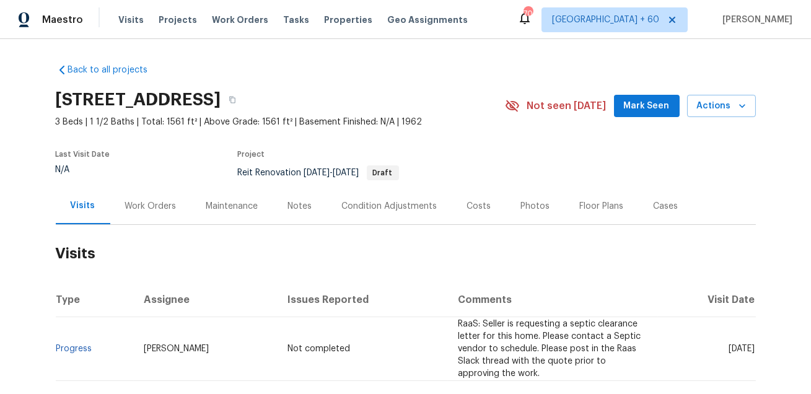
click at [165, 206] on div "Work Orders" at bounding box center [150, 206] width 51 height 12
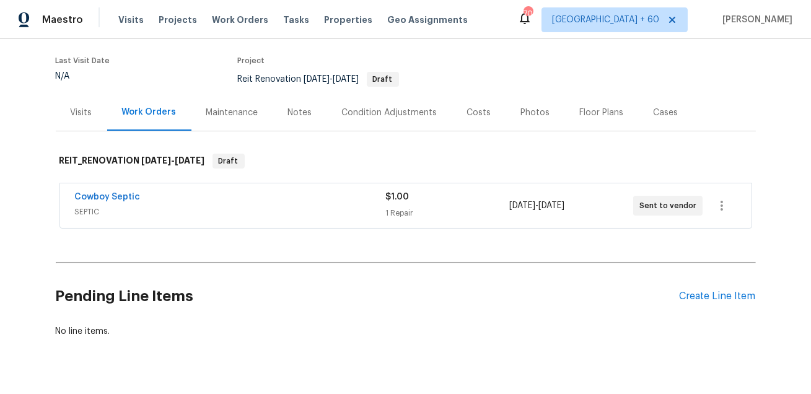
scroll to position [103, 0]
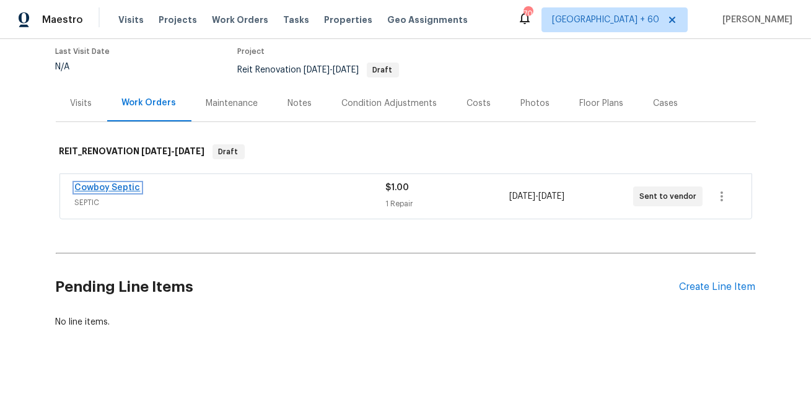
click at [105, 186] on link "Cowboy Septic" at bounding box center [108, 187] width 66 height 9
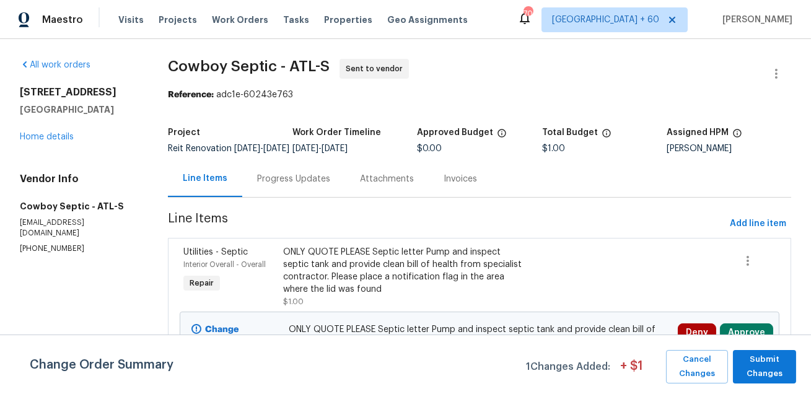
scroll to position [51, 0]
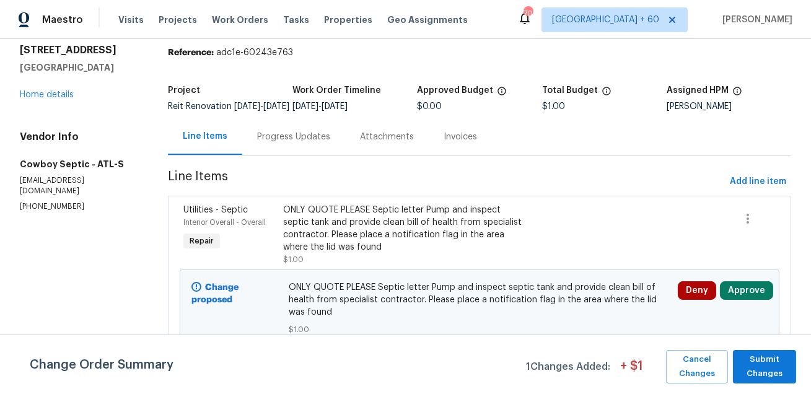
click at [310, 142] on div "Progress Updates" at bounding box center [293, 137] width 73 height 12
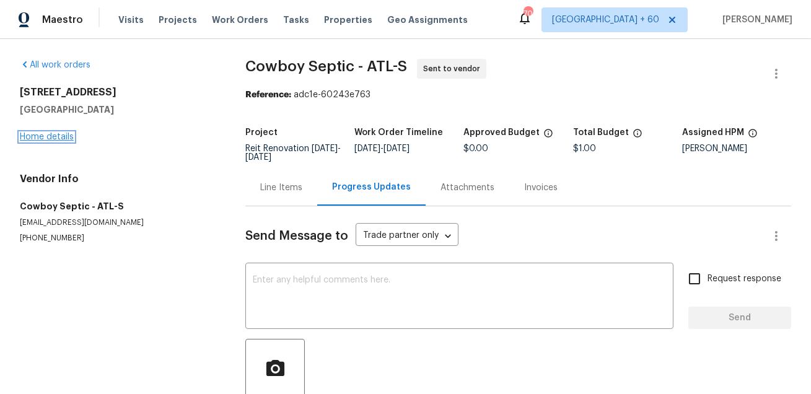
click at [41, 138] on link "Home details" at bounding box center [47, 137] width 54 height 9
